Goal: Check status: Check status

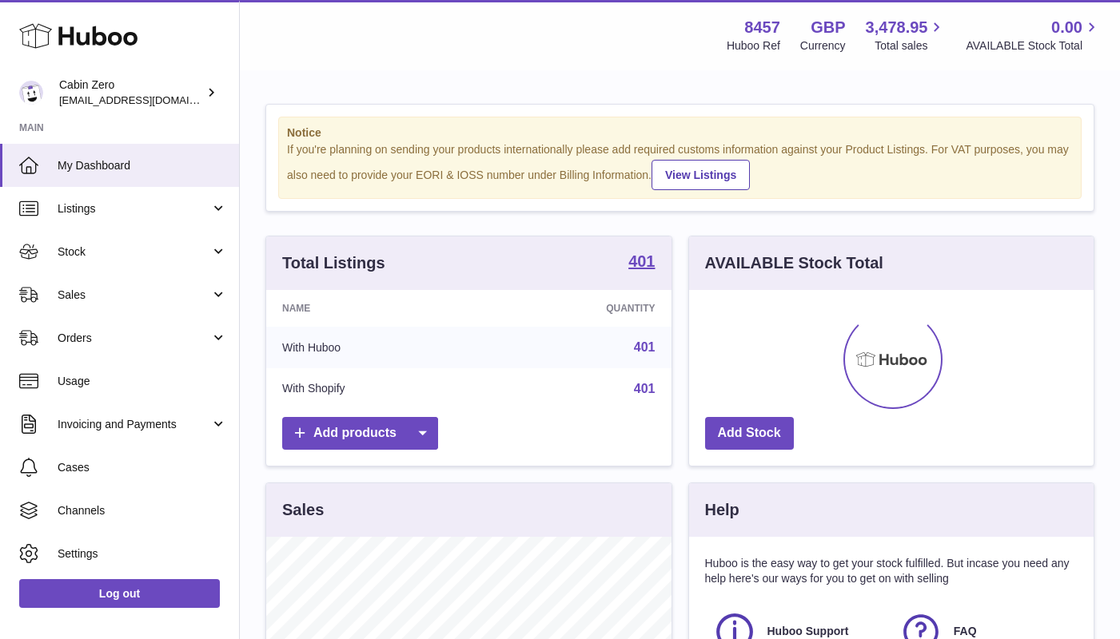
scroll to position [249, 404]
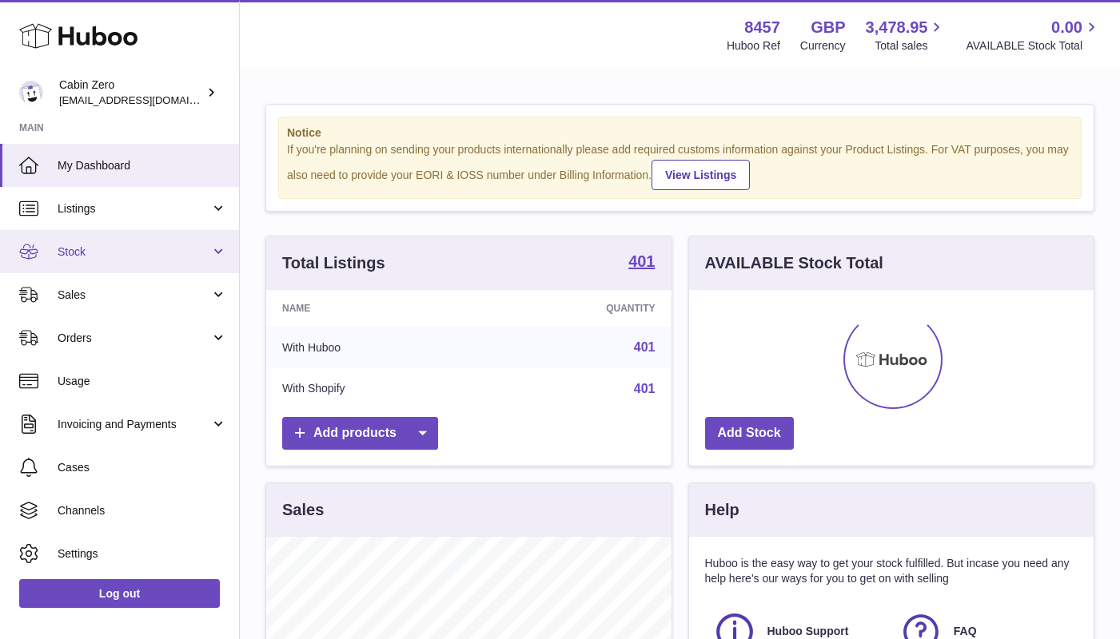
click at [208, 255] on link "Stock" at bounding box center [119, 251] width 239 height 43
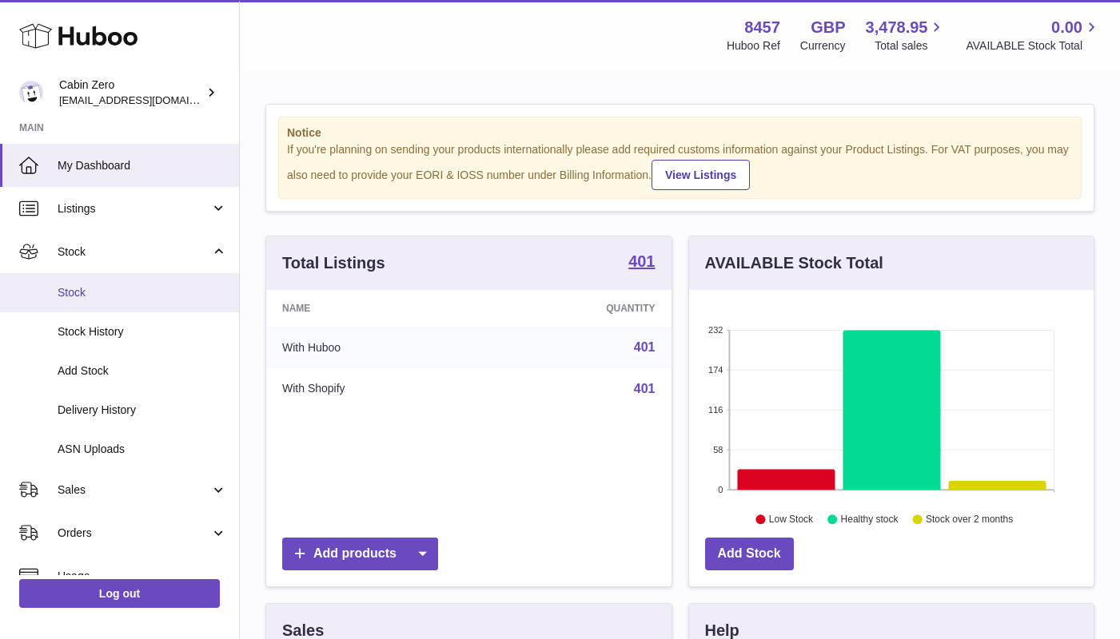
click at [173, 296] on span "Stock" at bounding box center [142, 292] width 169 height 15
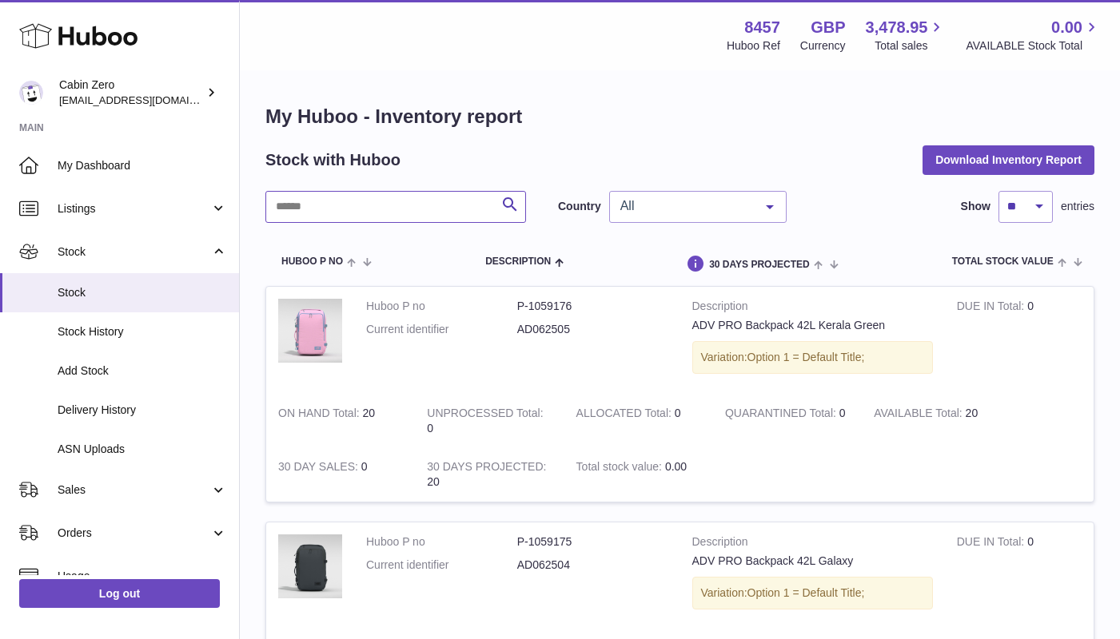
click at [443, 208] on input "text" at bounding box center [395, 207] width 261 height 32
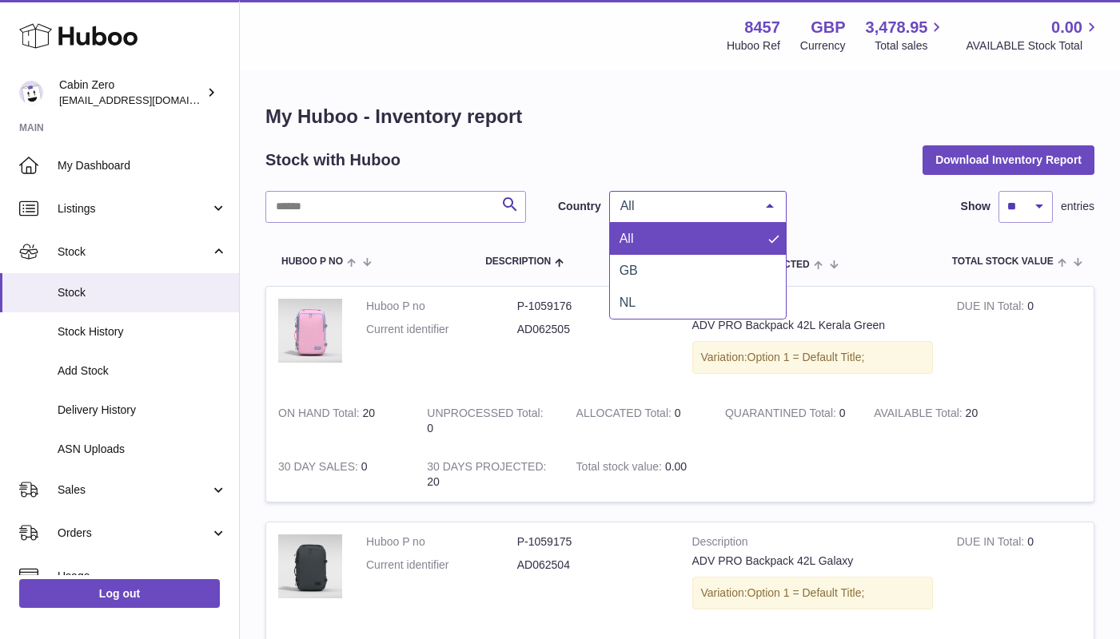
click at [742, 208] on span "All" at bounding box center [684, 206] width 137 height 16
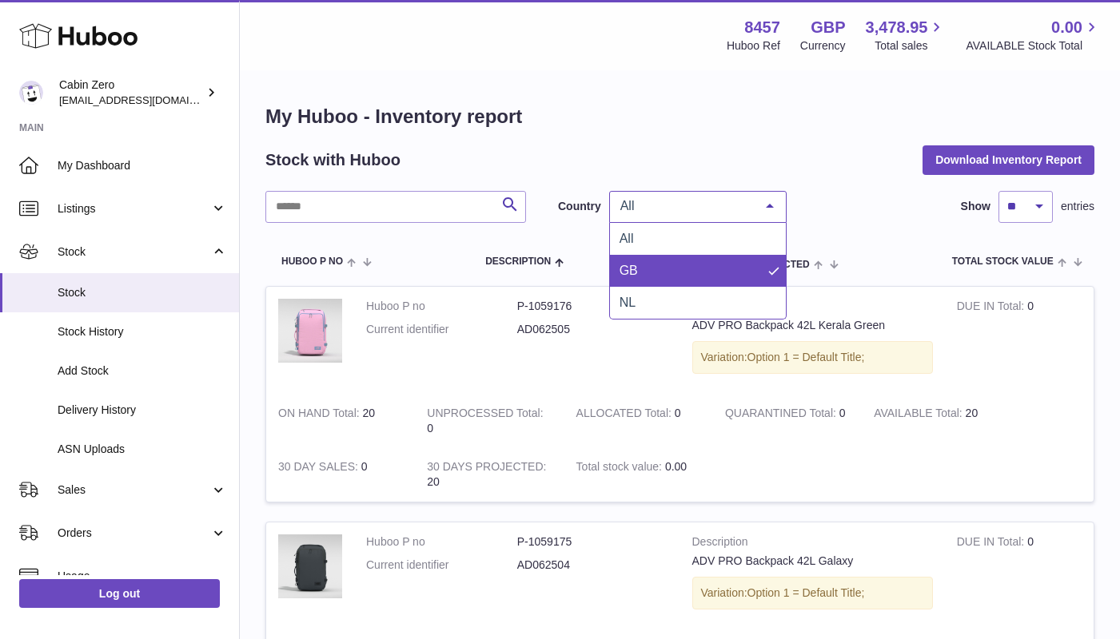
click at [717, 265] on span "GB" at bounding box center [698, 271] width 176 height 32
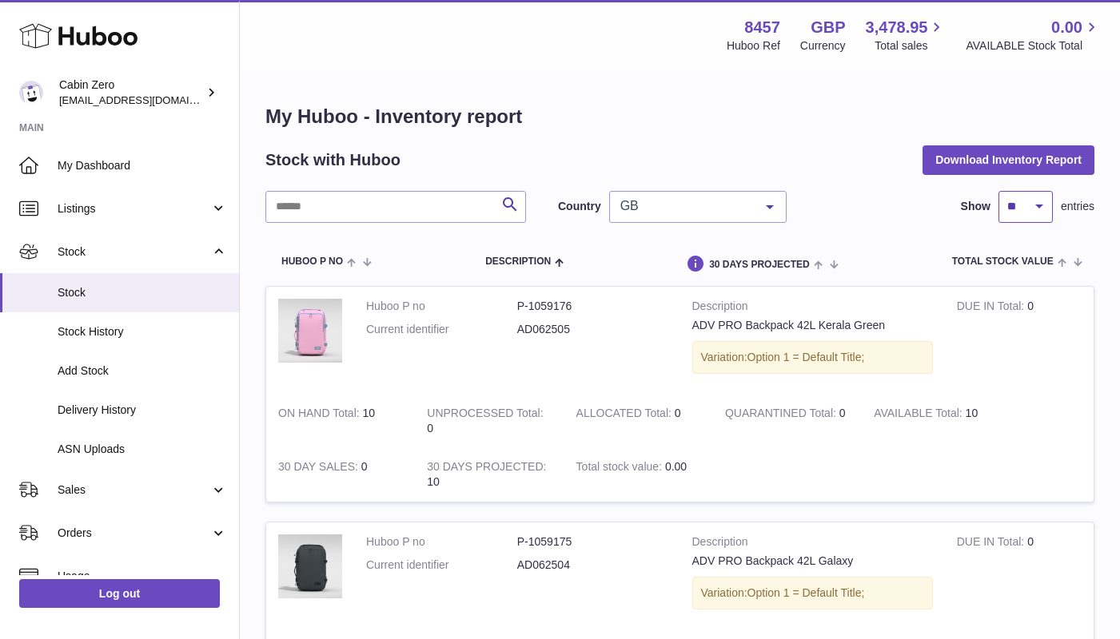
select select "**"
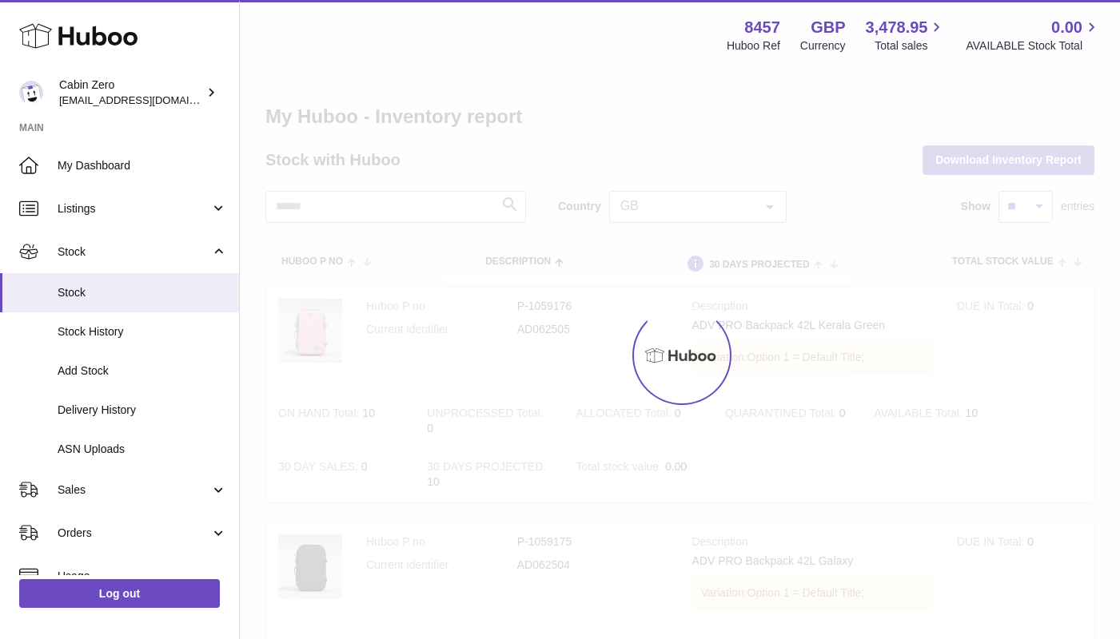
click at [1032, 206] on div at bounding box center [680, 355] width 880 height 567
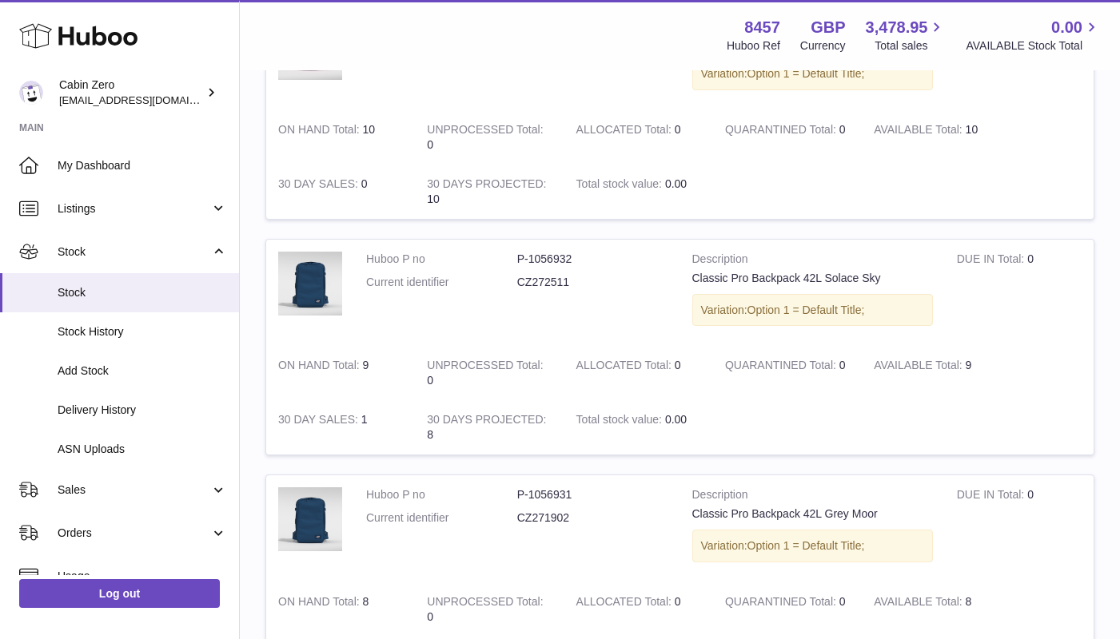
scroll to position [2880, 0]
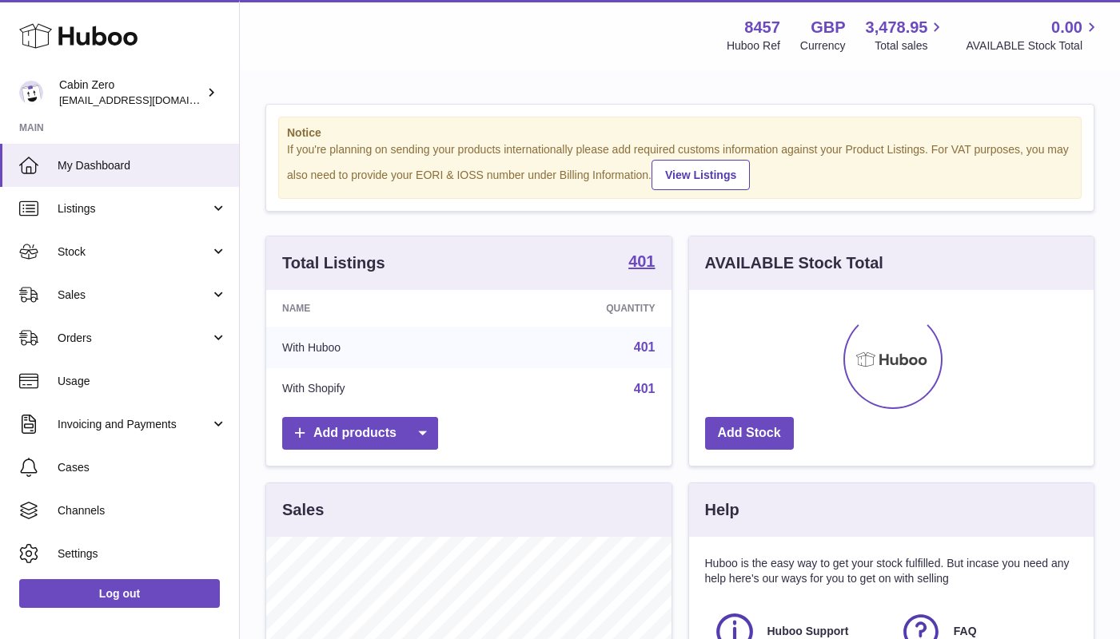
scroll to position [249, 404]
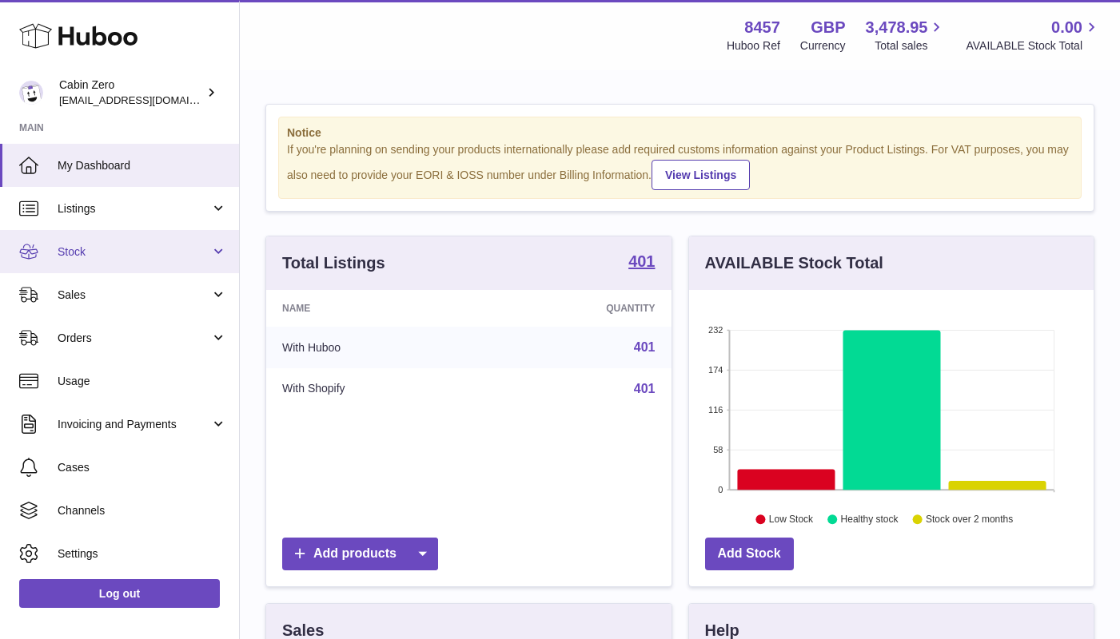
click at [201, 251] on span "Stock" at bounding box center [134, 252] width 153 height 15
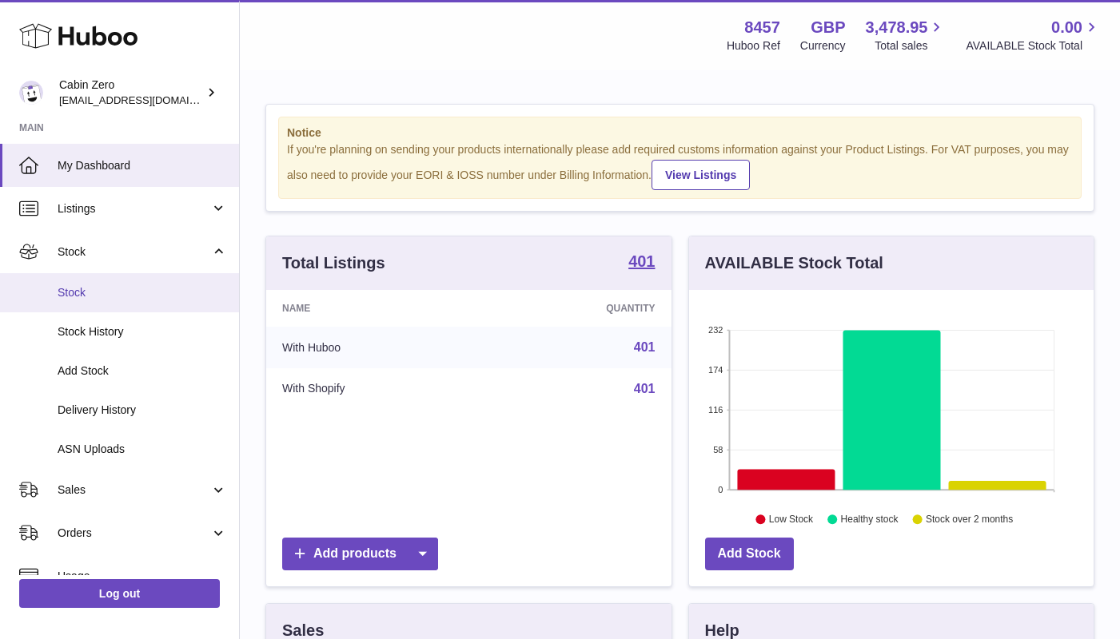
click at [166, 291] on span "Stock" at bounding box center [142, 292] width 169 height 15
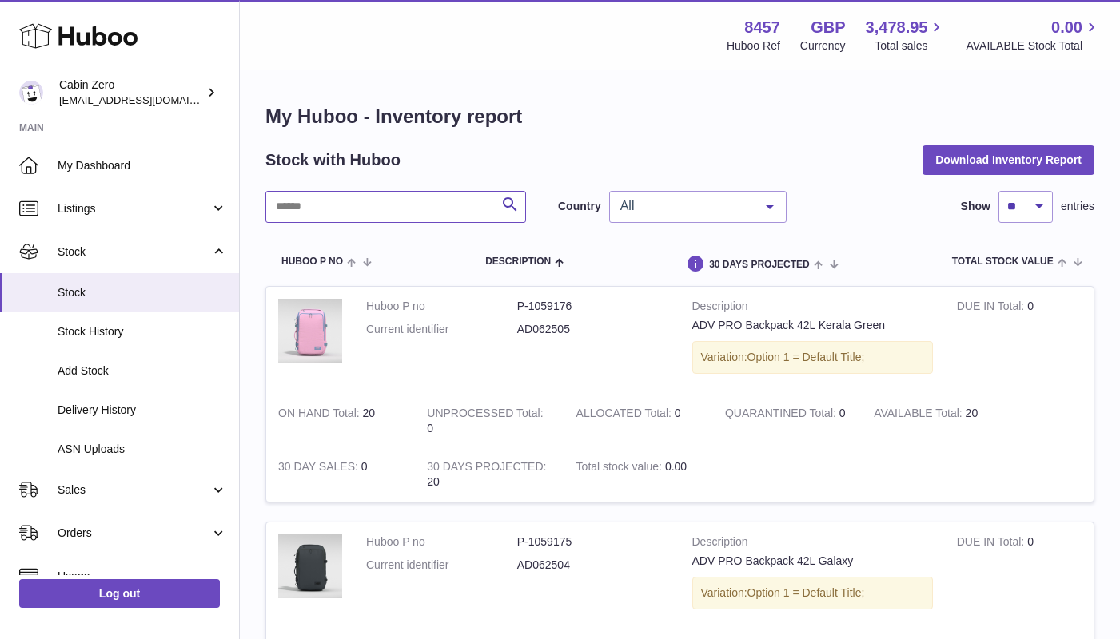
click at [392, 202] on input "text" at bounding box center [395, 207] width 261 height 32
paste input "********"
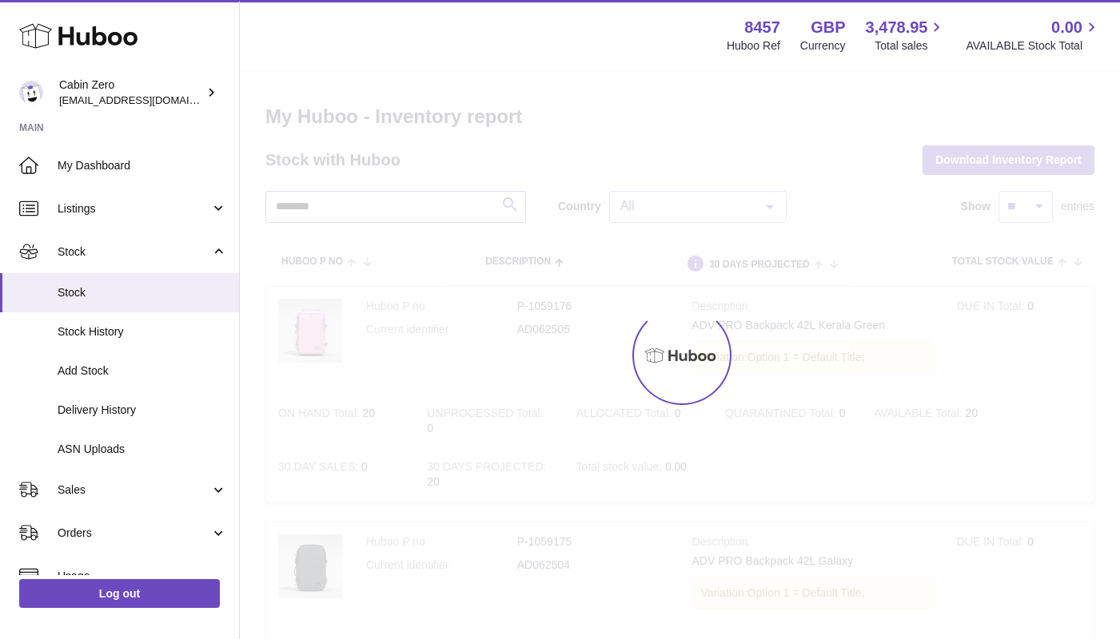
type input "********"
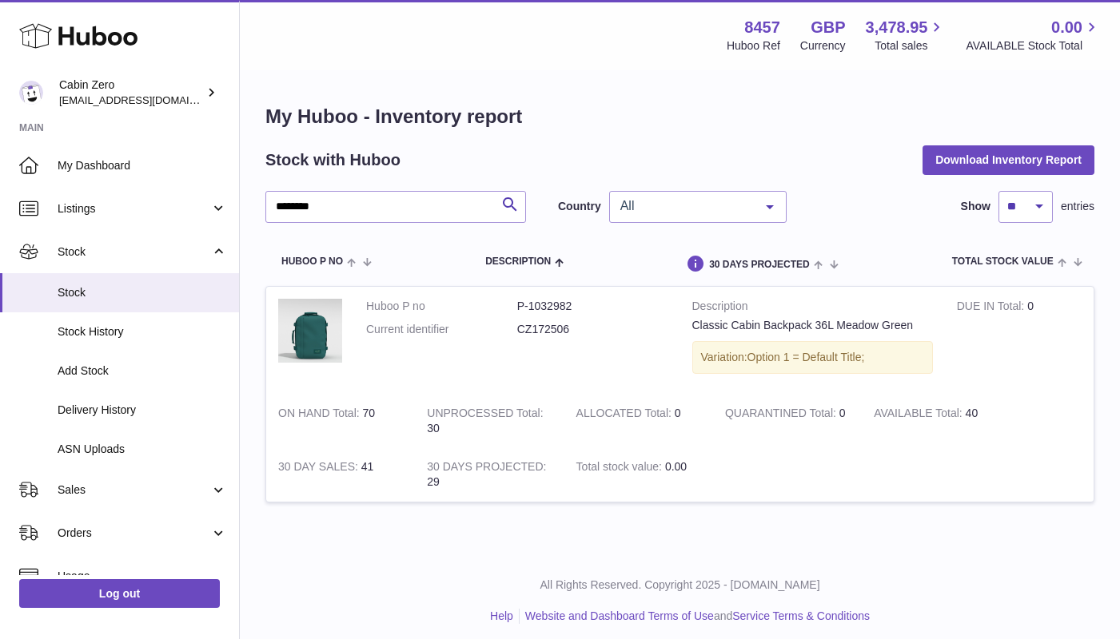
click at [758, 205] on div at bounding box center [770, 207] width 32 height 30
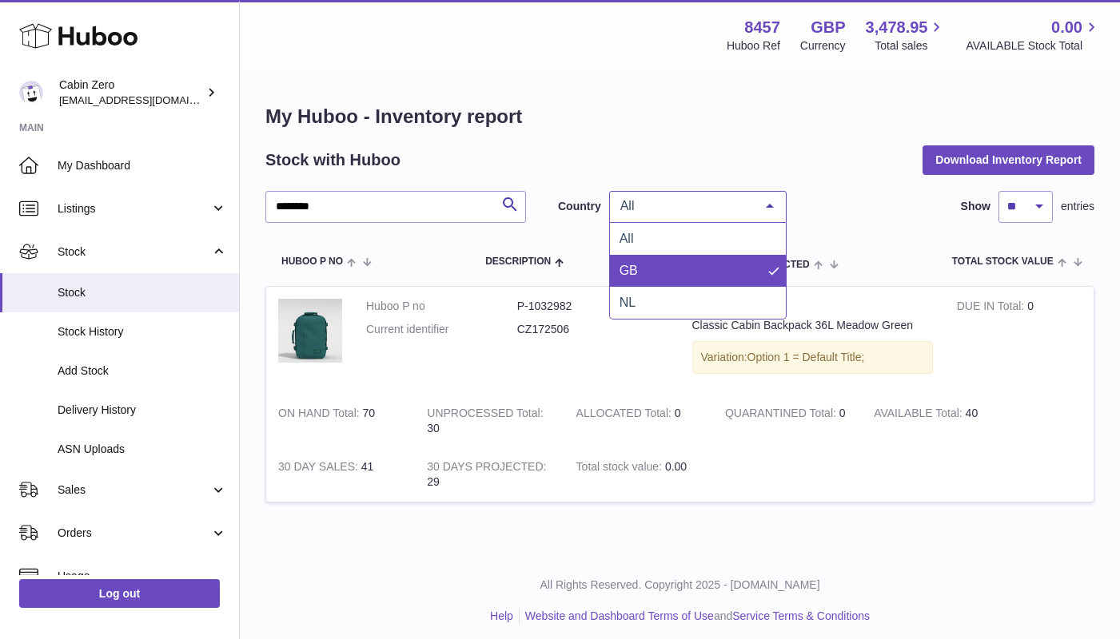
click at [728, 265] on span "GB" at bounding box center [698, 271] width 176 height 32
